Goal: Information Seeking & Learning: Check status

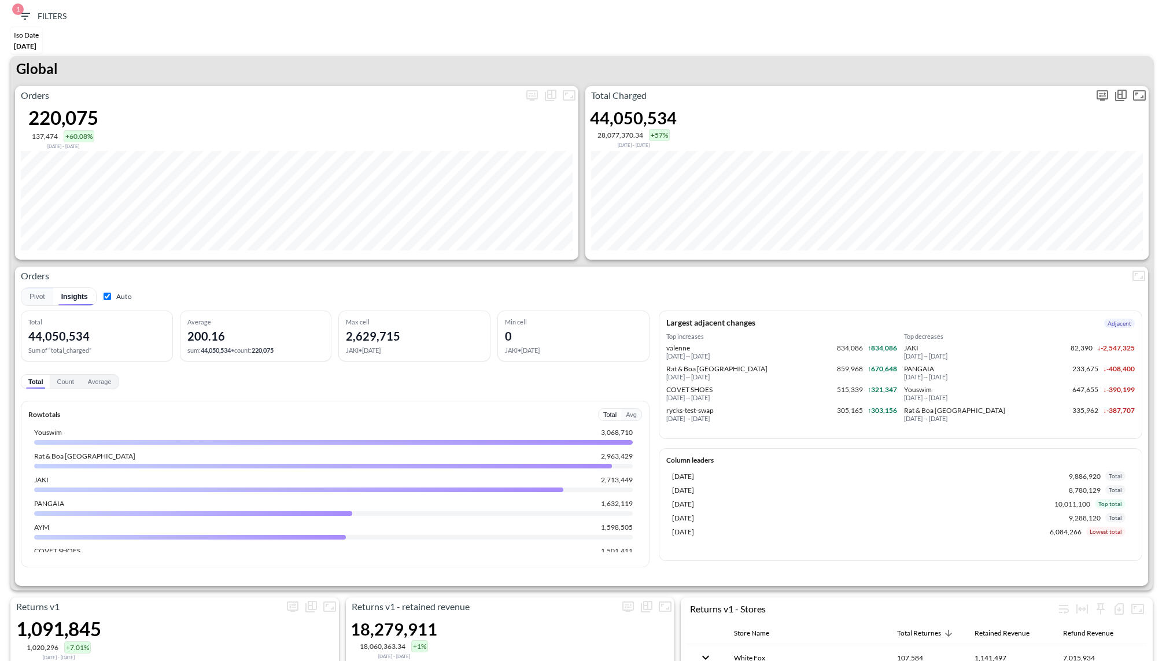
click at [1108, 93] on icon "more" at bounding box center [1102, 95] width 14 height 14
click at [1019, 193] on body "BI.P.EYE, Interactive Analytics Dashboards 1 Filters Iso Date [DATE] Returns v2…" at bounding box center [583, 330] width 1166 height 661
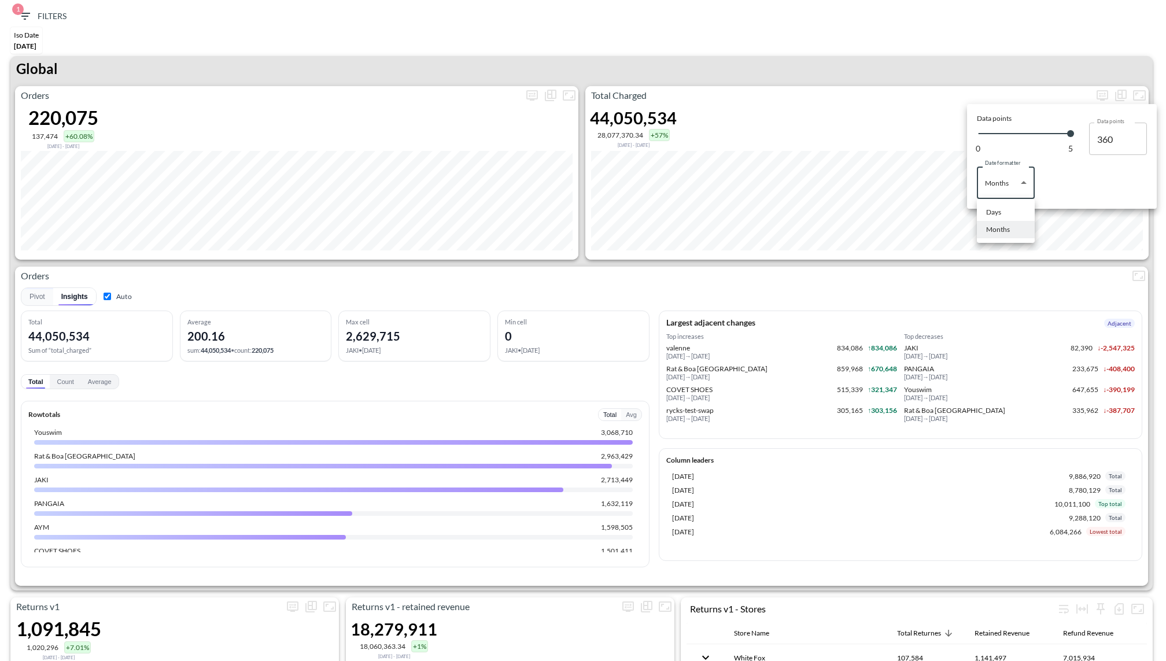
click at [1000, 210] on div "Days" at bounding box center [993, 212] width 15 height 10
type input "Days"
type input "139"
click at [918, 58] on div at bounding box center [583, 330] width 1166 height 661
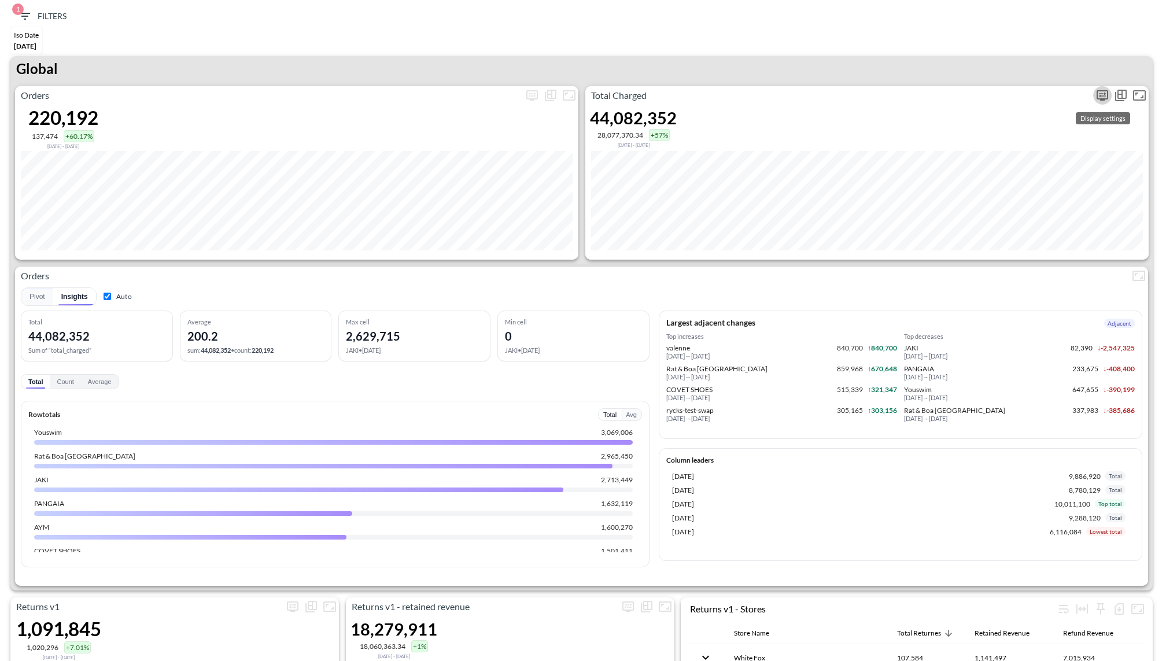
click at [1097, 88] on icon "more" at bounding box center [1102, 95] width 14 height 14
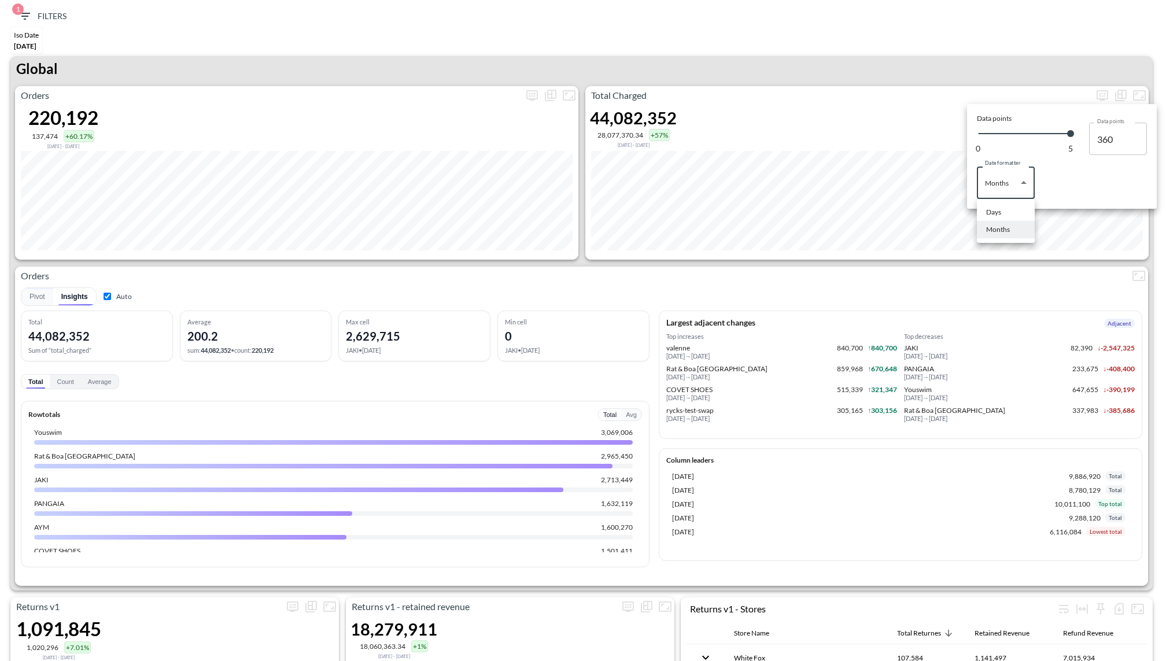
click at [1005, 195] on body "BI.P.EYE, Interactive Analytics Dashboards 1 Filters Iso Date [DATE] Returns v2…" at bounding box center [583, 330] width 1166 height 661
click at [992, 218] on li "Days" at bounding box center [1006, 212] width 58 height 17
type input "Days"
type input "139"
click at [949, 69] on div at bounding box center [583, 330] width 1166 height 661
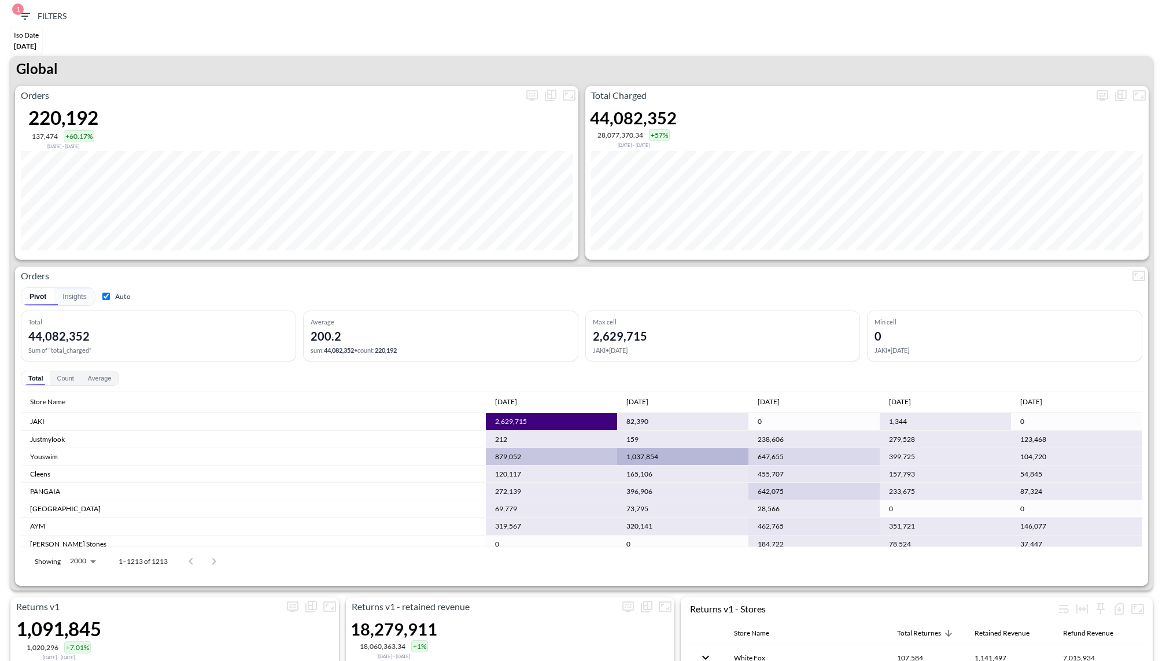
scroll to position [14, 0]
